Goal: Check status: Check status

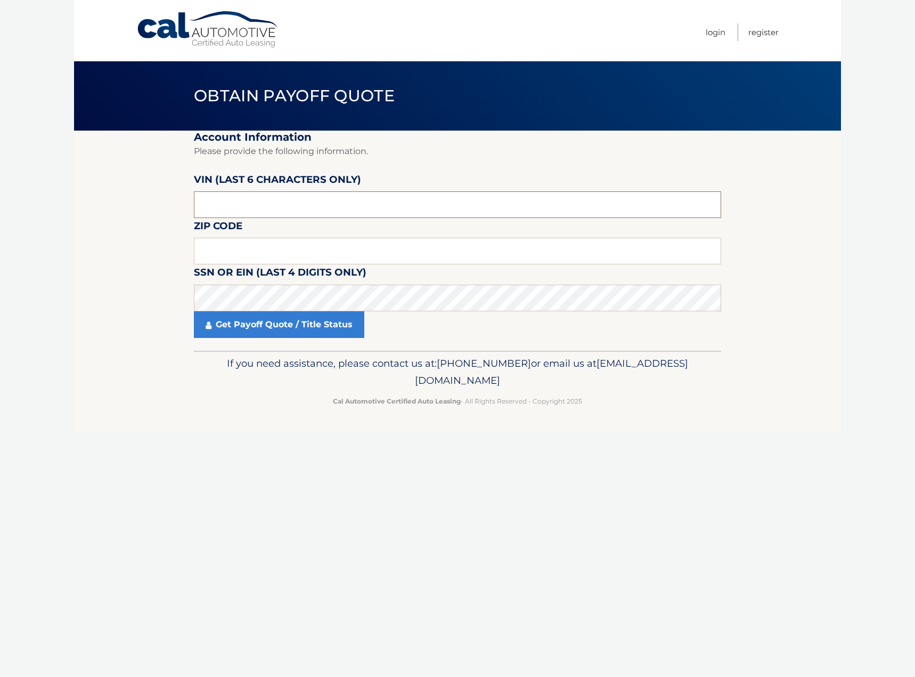
click at [281, 216] on input "text" at bounding box center [457, 204] width 527 height 27
type input "041966"
type input "11732"
click at [258, 321] on link "Get Payoff Quote / Title Status" at bounding box center [279, 324] width 170 height 27
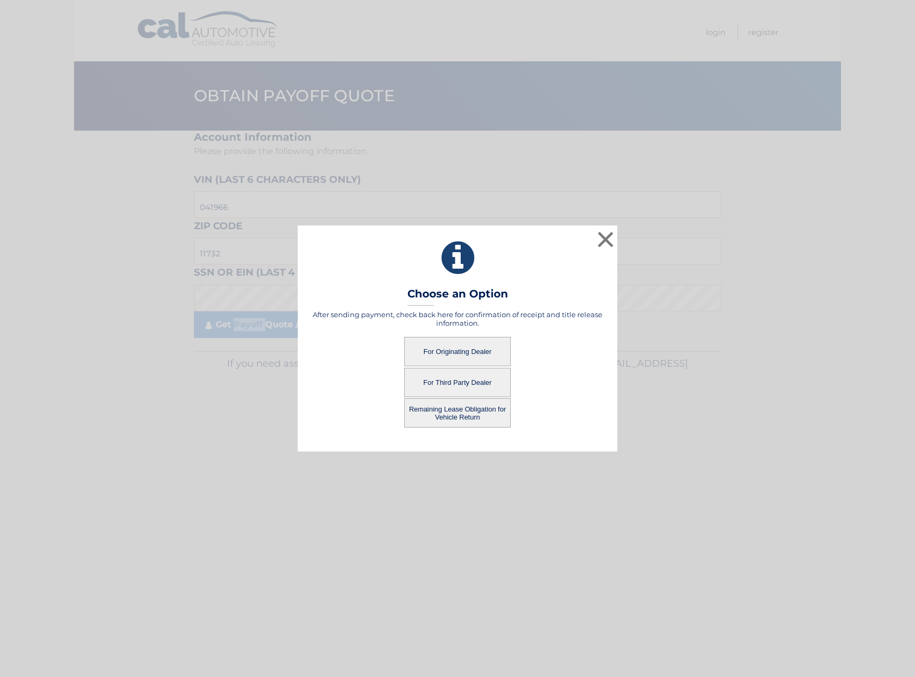
click at [443, 349] on button "For Originating Dealer" at bounding box center [457, 351] width 107 height 29
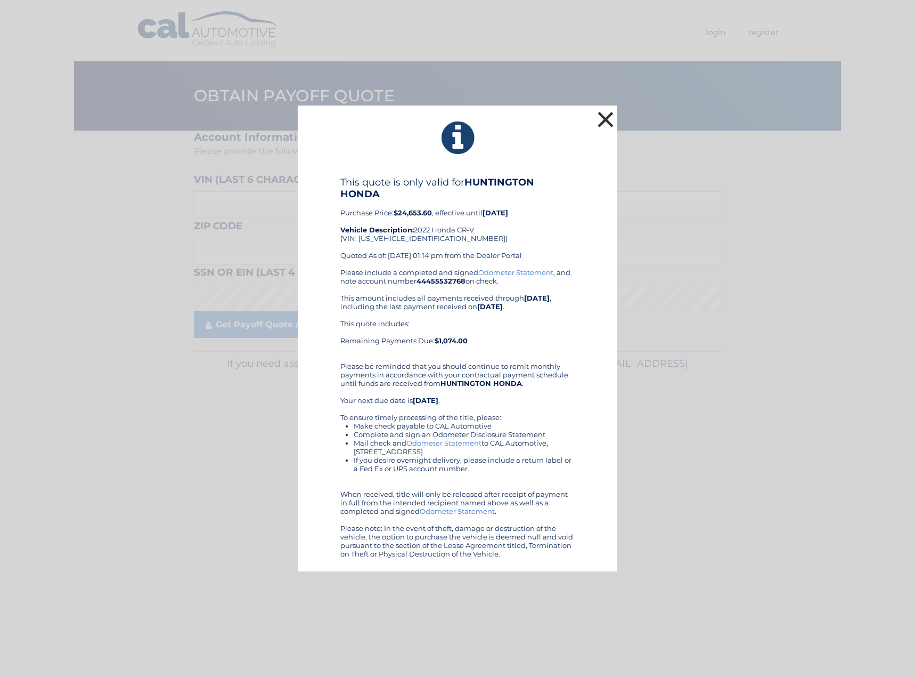
drag, startPoint x: 606, startPoint y: 119, endPoint x: 599, endPoint y: 116, distance: 7.9
click at [605, 119] on button "×" at bounding box center [605, 119] width 21 height 21
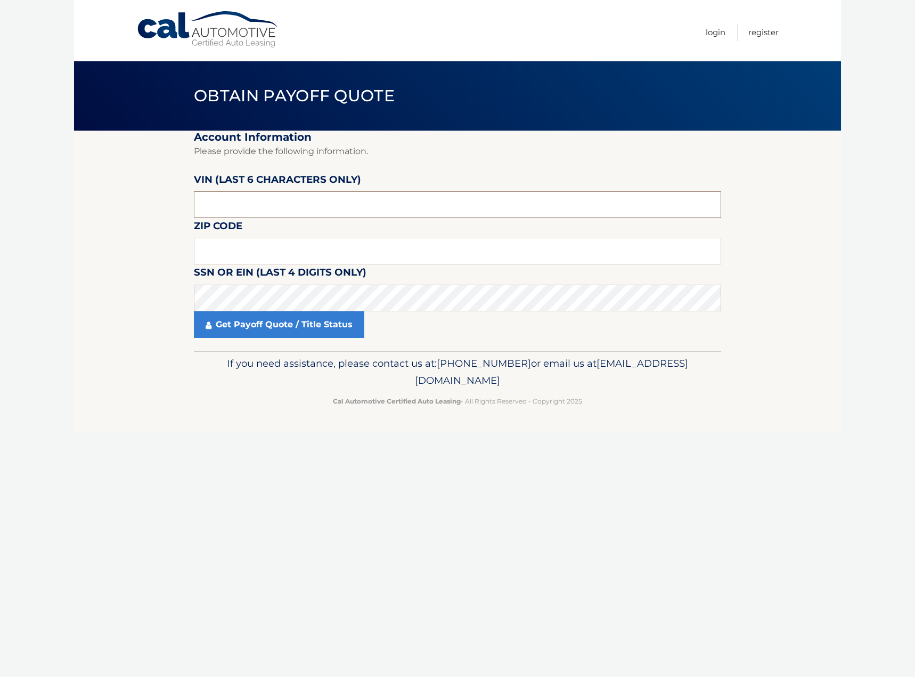
click at [239, 199] on input "text" at bounding box center [457, 204] width 527 height 27
type input "041966"
type input "11732"
click at [270, 330] on link "Get Payoff Quote / Title Status" at bounding box center [279, 324] width 170 height 27
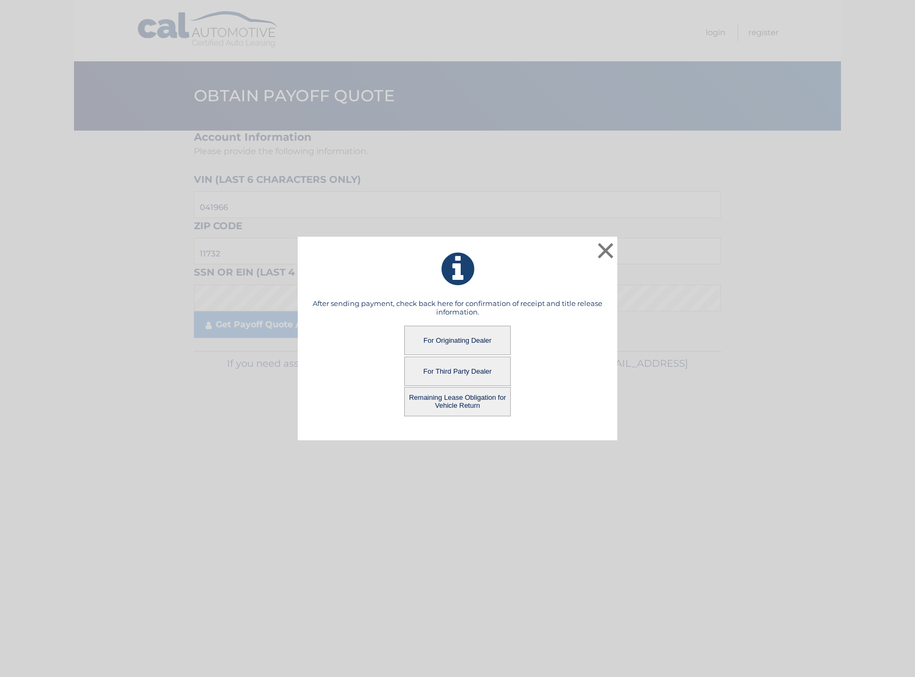
click at [452, 406] on button "Remaining Lease Obligation for Vehicle Return" at bounding box center [457, 401] width 107 height 29
click at [459, 397] on button "Remaining Lease Obligation for Vehicle Return" at bounding box center [457, 401] width 107 height 29
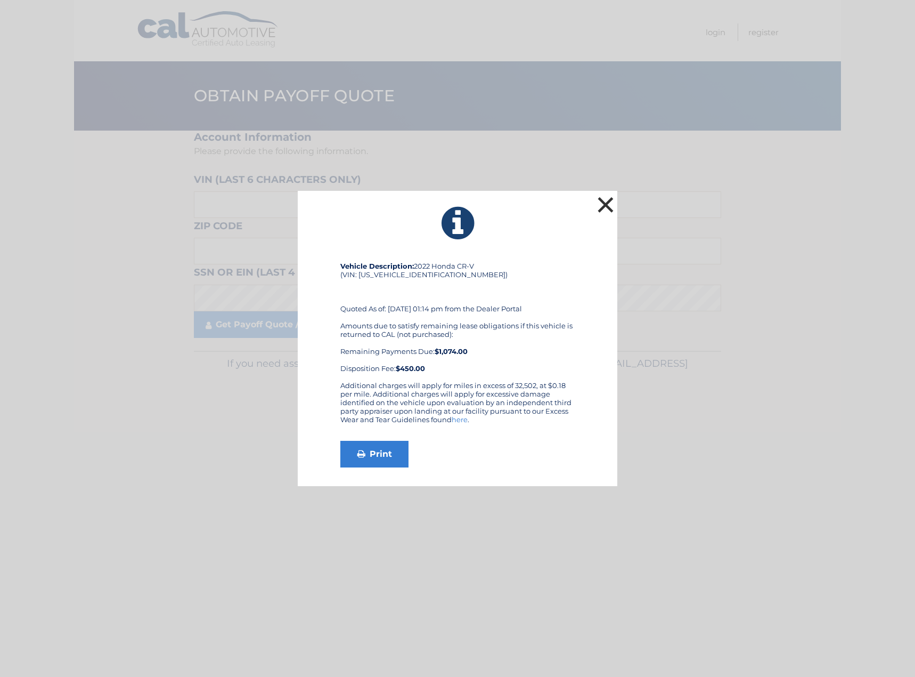
drag, startPoint x: 601, startPoint y: 201, endPoint x: 626, endPoint y: 252, distance: 56.2
click at [604, 201] on button "×" at bounding box center [605, 204] width 21 height 21
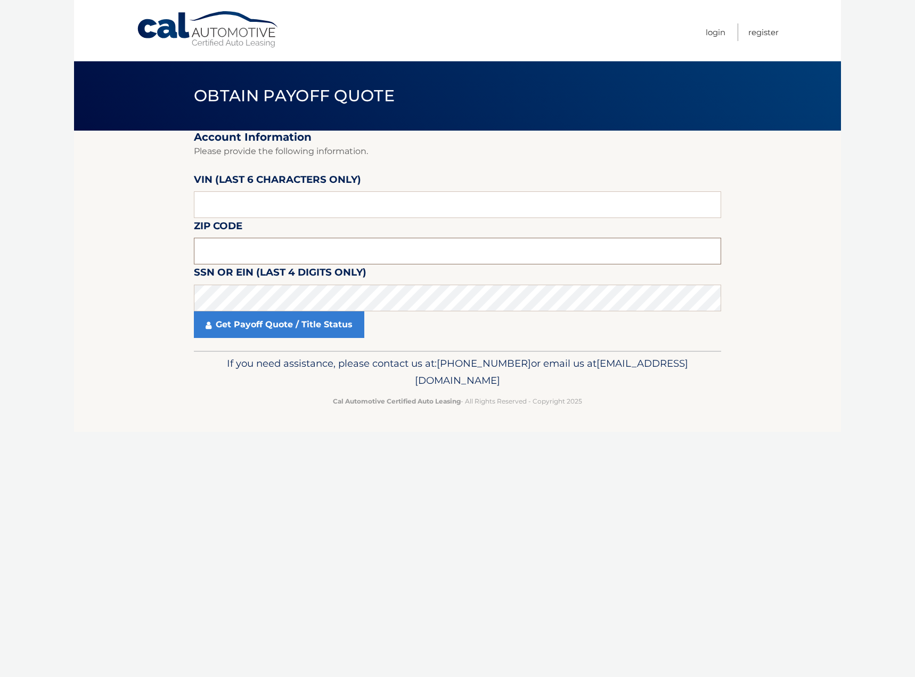
click at [294, 241] on input "text" at bounding box center [457, 251] width 527 height 27
type input "11725"
click at [311, 199] on input "text" at bounding box center [457, 204] width 527 height 27
type input "600955"
click at [278, 325] on link "Get Payoff Quote / Title Status" at bounding box center [279, 324] width 170 height 27
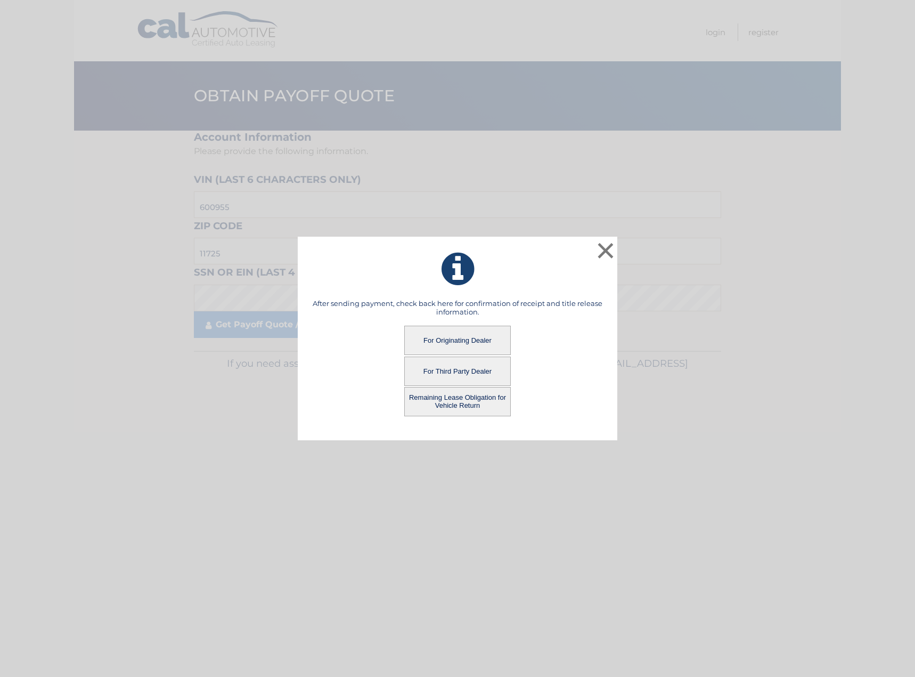
click at [454, 396] on button "Remaining Lease Obligation for Vehicle Return" at bounding box center [457, 401] width 107 height 29
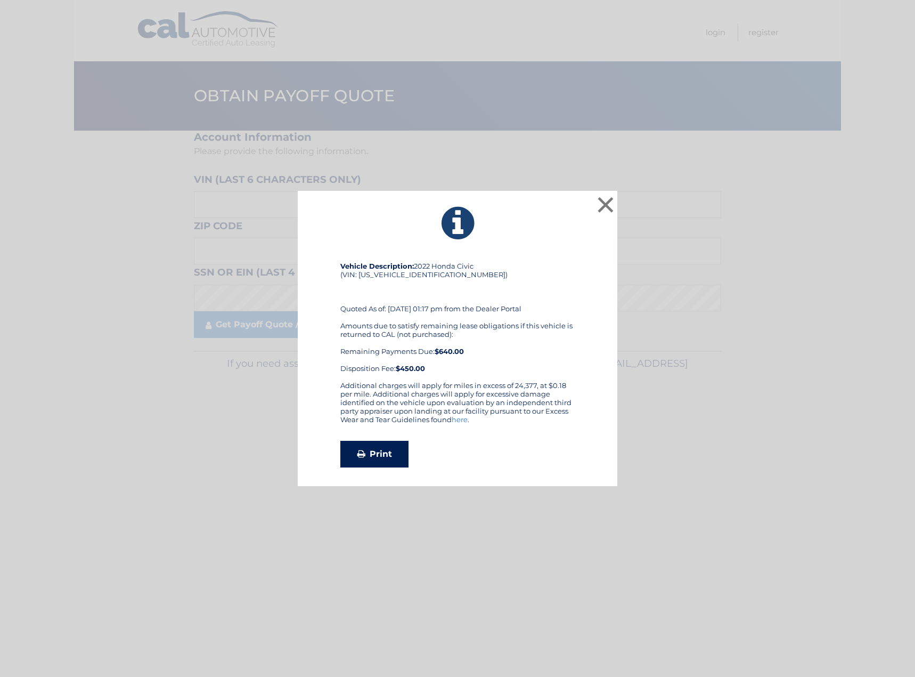
click at [386, 451] on link "Print" at bounding box center [374, 454] width 68 height 27
drag, startPoint x: 602, startPoint y: 199, endPoint x: 594, endPoint y: 206, distance: 11.3
click at [602, 199] on button "×" at bounding box center [605, 204] width 21 height 21
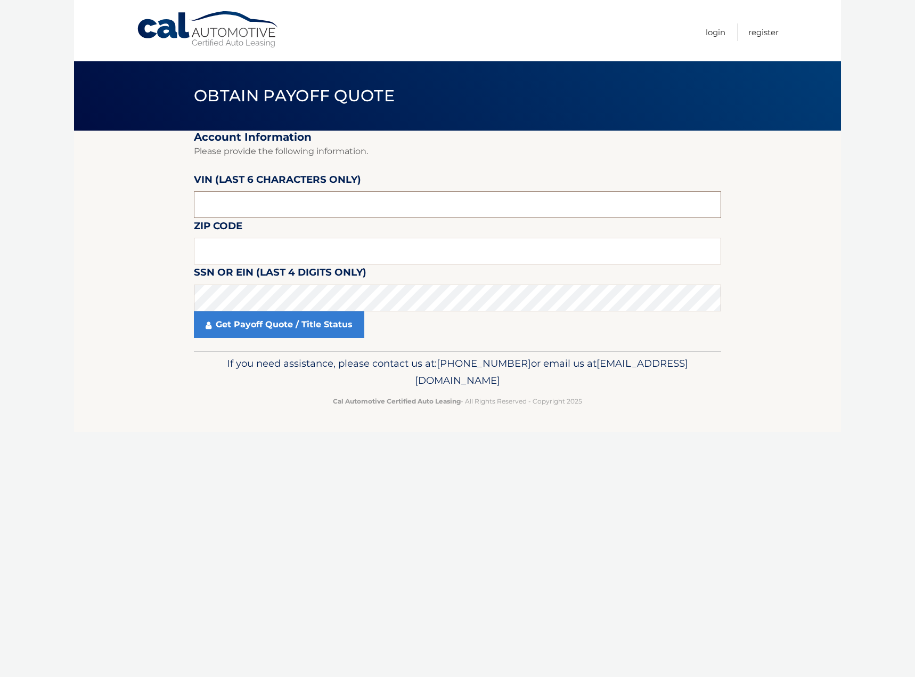
click at [260, 209] on input "text" at bounding box center [457, 204] width 527 height 27
type input "600955"
click at [280, 254] on input "text" at bounding box center [457, 251] width 527 height 27
type input "11725"
click at [282, 327] on link "Get Payoff Quote / Title Status" at bounding box center [279, 324] width 170 height 27
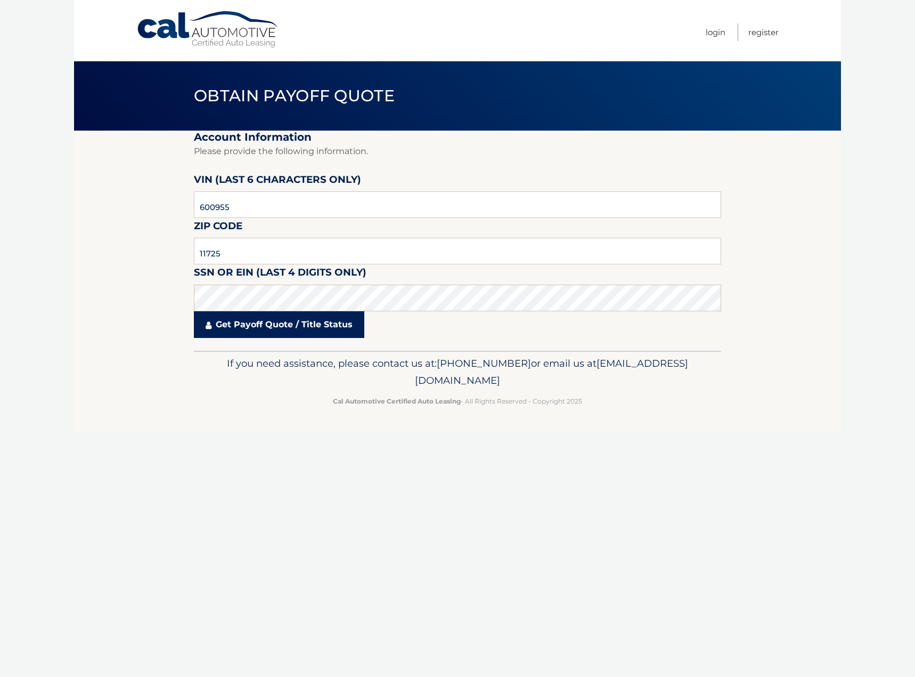
click at [280, 323] on link "Get Payoff Quote / Title Status" at bounding box center [279, 324] width 170 height 27
click at [452, 322] on div "Get Payoff Quote / Title Status" at bounding box center [457, 324] width 527 height 27
click at [245, 326] on link "Get Payoff Quote / Title Status" at bounding box center [279, 324] width 170 height 27
click at [246, 325] on link "Get Payoff Quote / Title Status" at bounding box center [279, 324] width 170 height 27
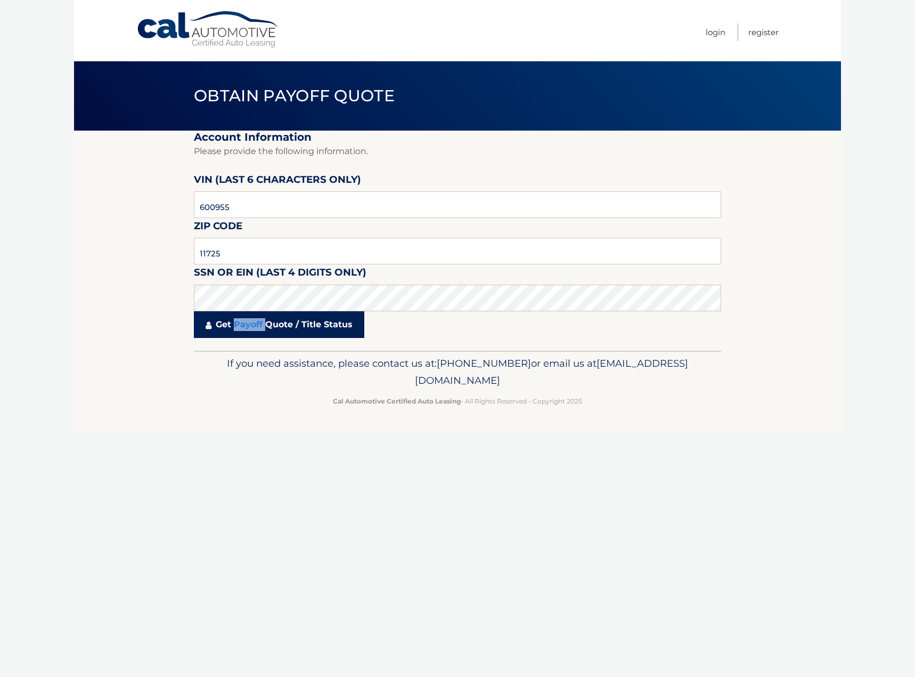
click at [246, 325] on link "Get Payoff Quote / Title Status" at bounding box center [279, 324] width 170 height 27
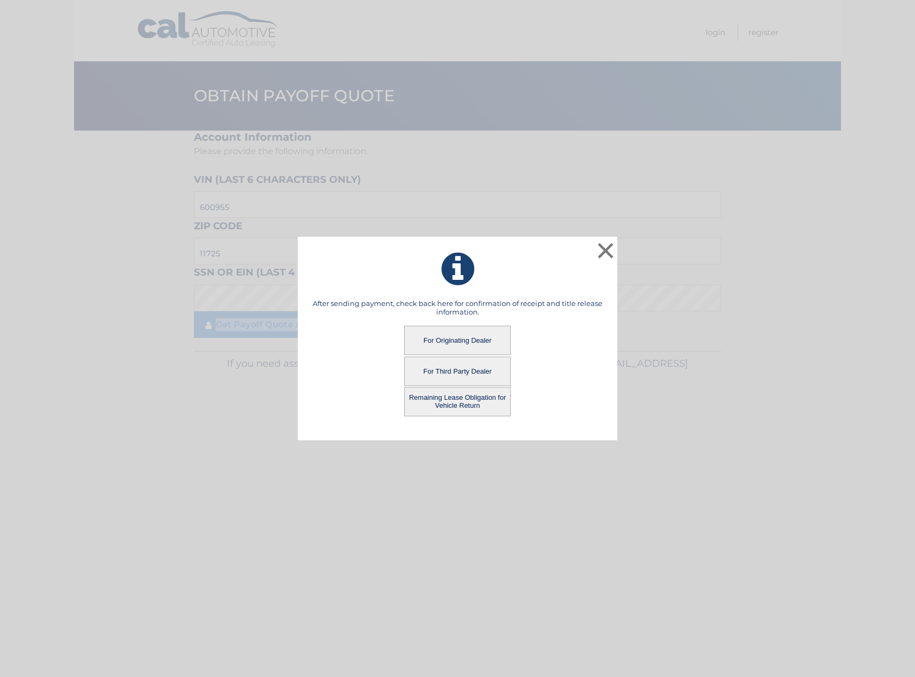
click at [457, 337] on button "For Originating Dealer" at bounding box center [457, 339] width 107 height 29
click at [456, 337] on button "For Originating Dealer" at bounding box center [457, 339] width 107 height 29
